Goal: Find specific page/section: Find specific page/section

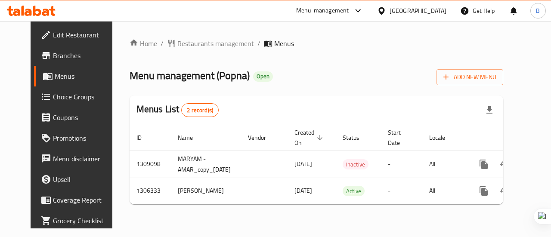
click at [53, 51] on span "Branches" at bounding box center [84, 55] width 63 height 10
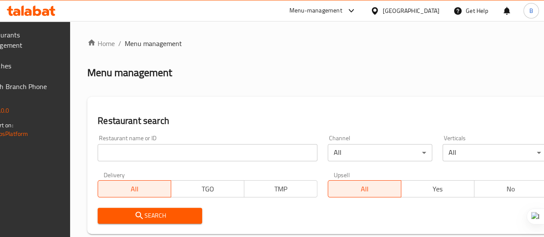
click at [148, 154] on input "search" at bounding box center [208, 152] width 220 height 17
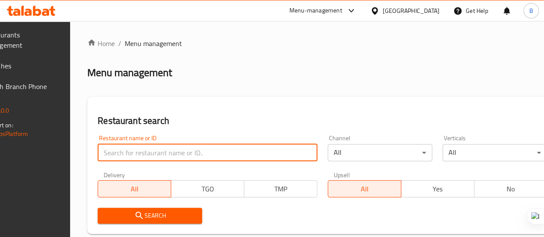
paste input "HPNDH8"
type input "HPNDH8"
click button "Search" at bounding box center [150, 216] width 105 height 16
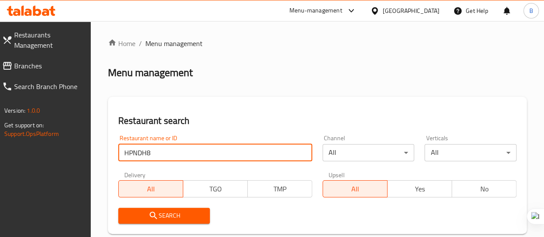
click at [200, 153] on input "HPNDH8" at bounding box center [215, 152] width 194 height 17
type input "bita"
click at [162, 223] on button "Search" at bounding box center [164, 216] width 92 height 16
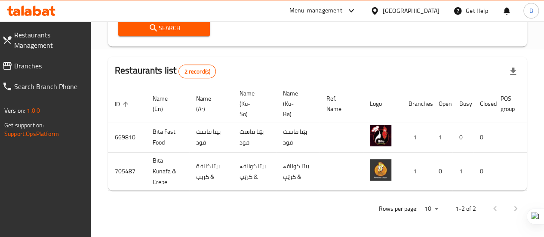
scroll to position [194, 0]
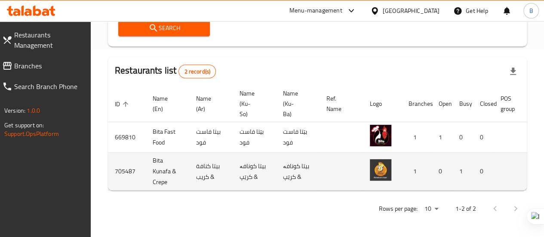
click at [151, 162] on td "Bita Kunafa & Crepe" at bounding box center [167, 172] width 43 height 38
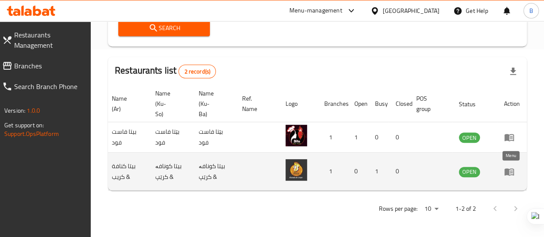
click at [516, 166] on link "enhanced table" at bounding box center [512, 171] width 16 height 10
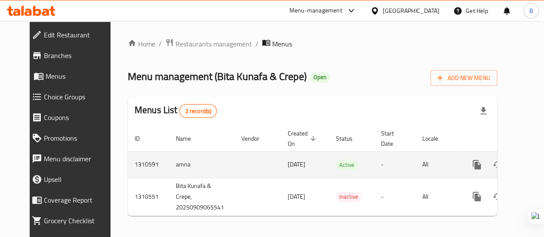
scroll to position [9, 0]
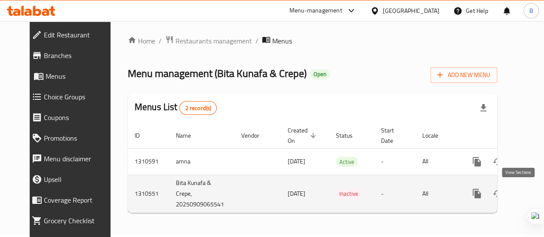
click at [535, 190] on icon "enhanced table" at bounding box center [539, 194] width 8 height 8
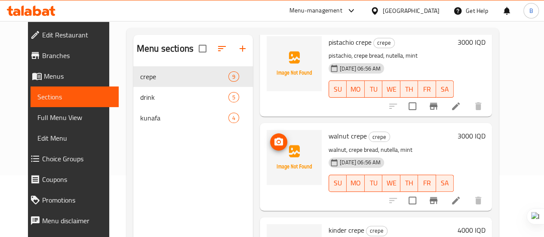
scroll to position [120, 0]
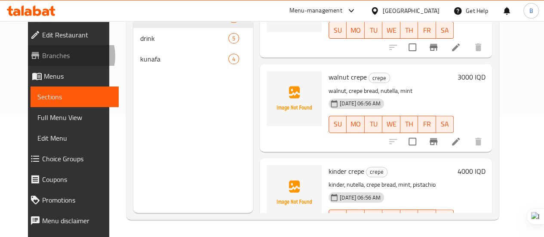
click at [42, 56] on span "Branches" at bounding box center [77, 55] width 70 height 10
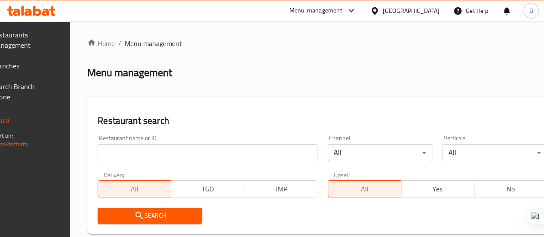
click at [147, 148] on input "search" at bounding box center [208, 152] width 220 height 17
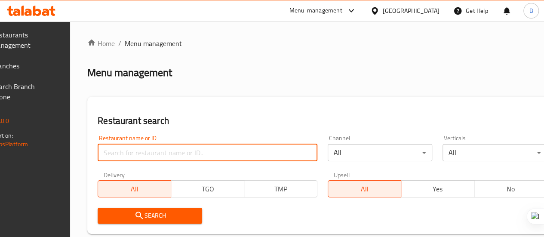
paste input "777079"
type input "777079"
click button "Search" at bounding box center [150, 216] width 105 height 16
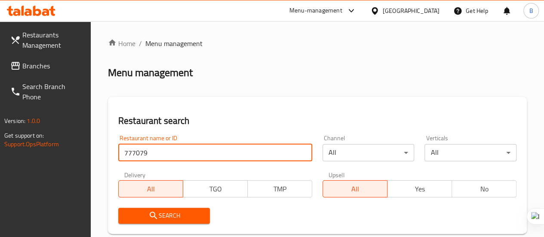
click at [200, 154] on input "777079" at bounding box center [215, 152] width 194 height 17
click at [342, 11] on div "Menu-management" at bounding box center [315, 11] width 53 height 10
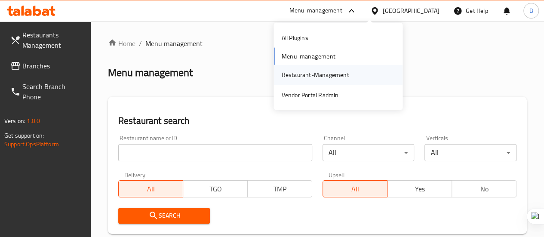
click at [315, 74] on div "Restaurant-Management" at bounding box center [315, 74] width 68 height 9
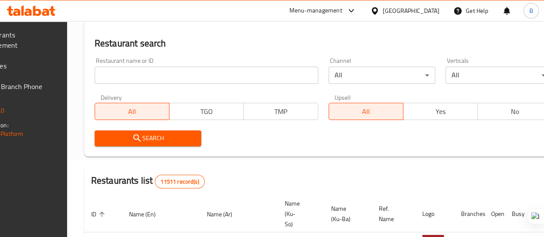
scroll to position [75, 0]
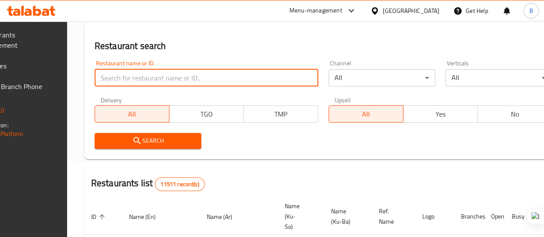
click at [169, 83] on input "search" at bounding box center [207, 77] width 224 height 17
click at [169, 83] on input "m" at bounding box center [207, 77] width 224 height 17
type input "mali bawk"
click button "Search" at bounding box center [148, 141] width 107 height 16
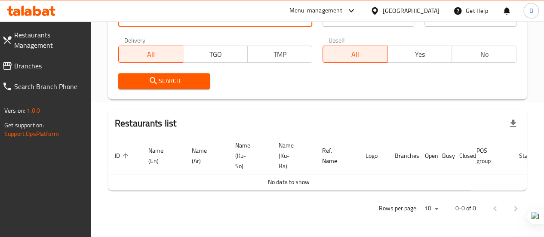
scroll to position [0, 0]
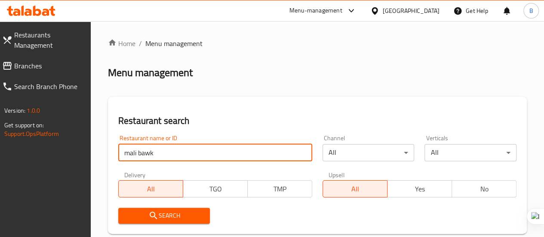
click at [28, 70] on span "Branches" at bounding box center [49, 66] width 70 height 10
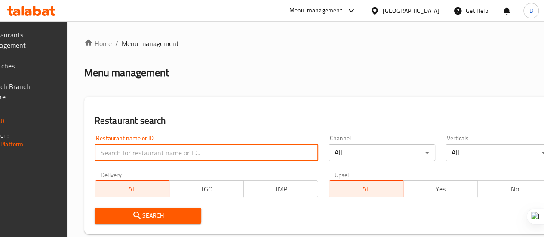
click at [139, 150] on input "search" at bounding box center [207, 152] width 224 height 17
type input "mali bawk"
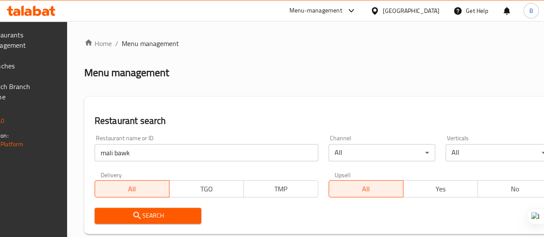
click at [145, 216] on span "Search" at bounding box center [148, 215] width 93 height 11
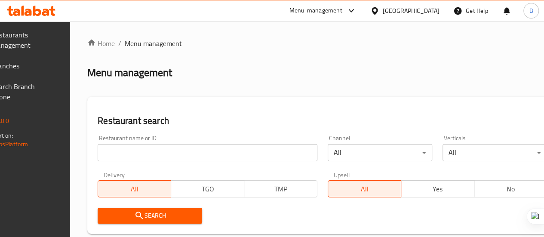
click at [342, 14] on div "Menu-management" at bounding box center [315, 11] width 53 height 10
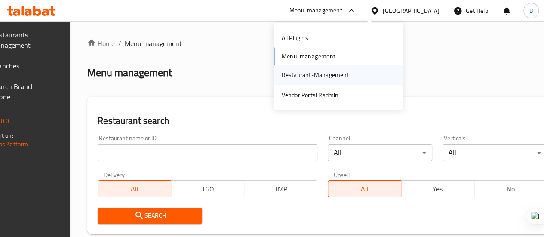
click at [317, 79] on div "Restaurant-Management" at bounding box center [315, 74] width 68 height 9
